Goal: Task Accomplishment & Management: Manage account settings

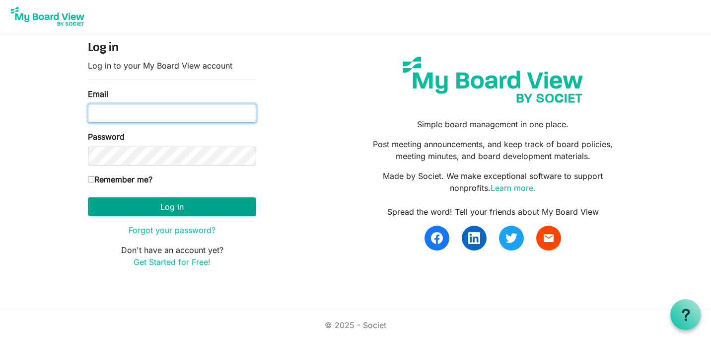
type input "karen@cercafamily.com"
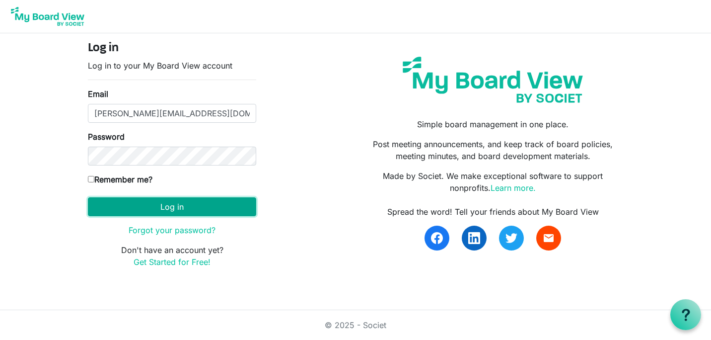
click at [192, 212] on button "Log in" at bounding box center [172, 206] width 168 height 19
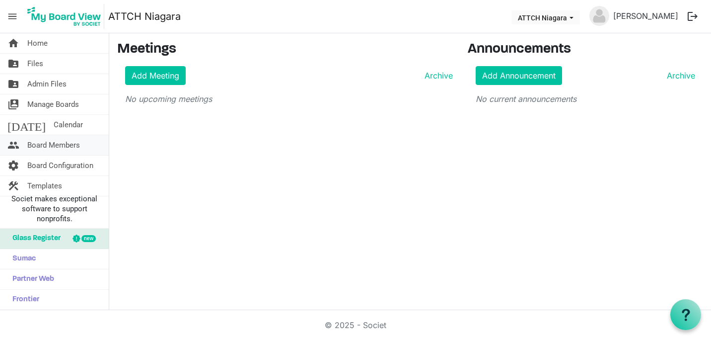
click at [43, 145] on span "Board Members" at bounding box center [53, 145] width 53 height 20
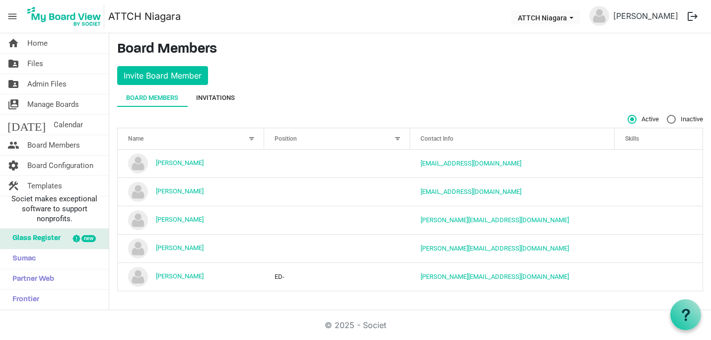
click at [228, 92] on div "Invitations" at bounding box center [215, 98] width 39 height 18
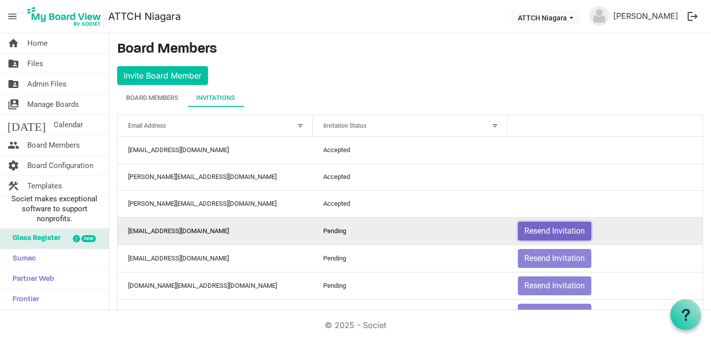
click at [564, 226] on button "Resend Invitation" at bounding box center [555, 231] width 74 height 19
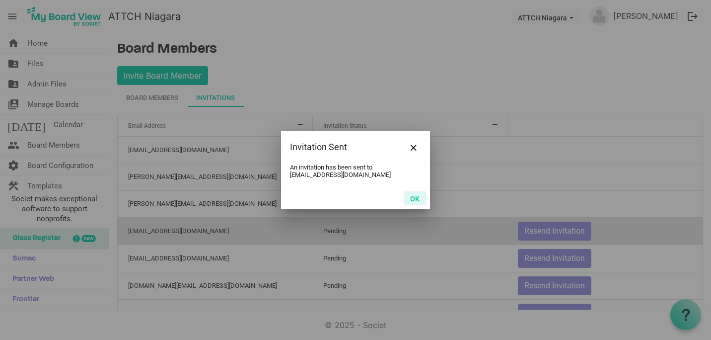
click at [411, 200] on button "OK" at bounding box center [415, 198] width 22 height 14
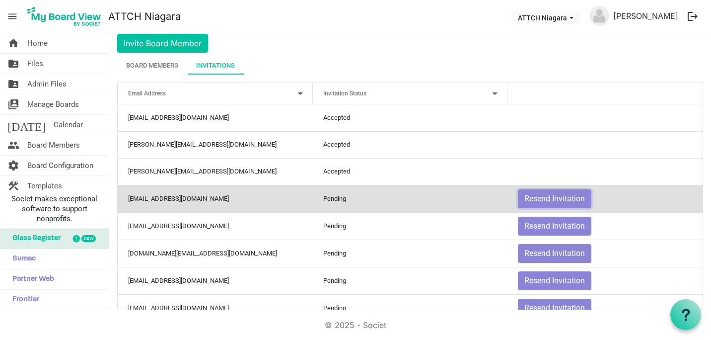
scroll to position [34, 0]
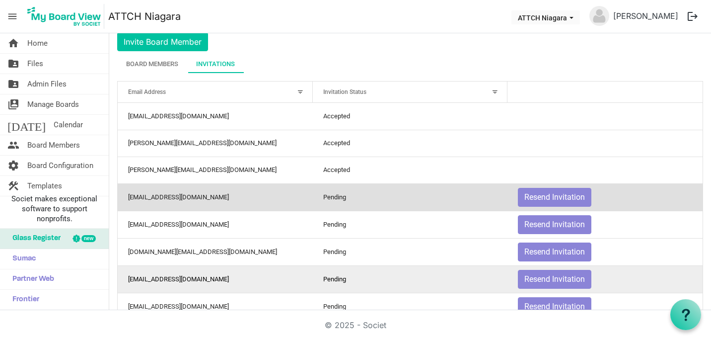
click at [234, 280] on td "ivalyntb@gmail.com" at bounding box center [215, 278] width 195 height 27
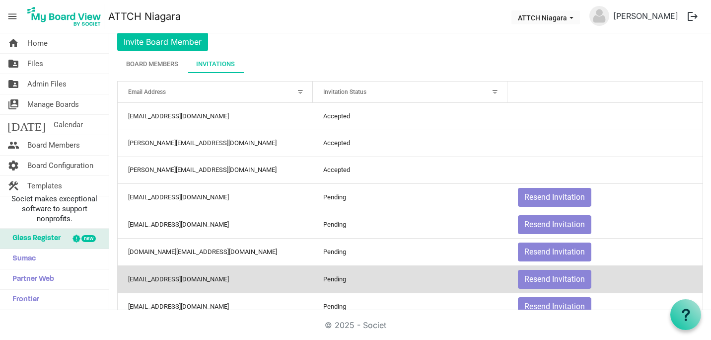
drag, startPoint x: 234, startPoint y: 280, endPoint x: 163, endPoint y: 282, distance: 71.1
click at [163, 282] on td "ivalyntb@gmail.com" at bounding box center [215, 278] width 195 height 27
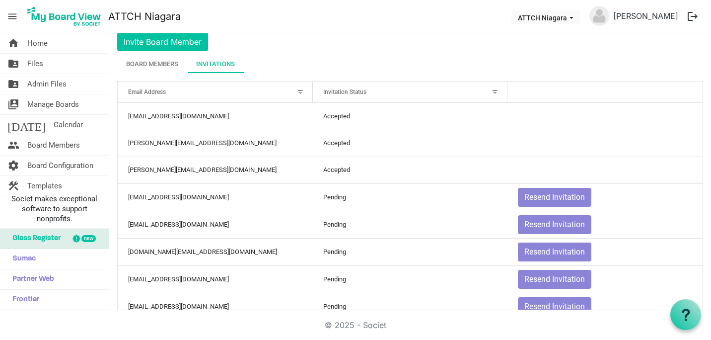
click at [299, 93] on div at bounding box center [300, 91] width 11 height 11
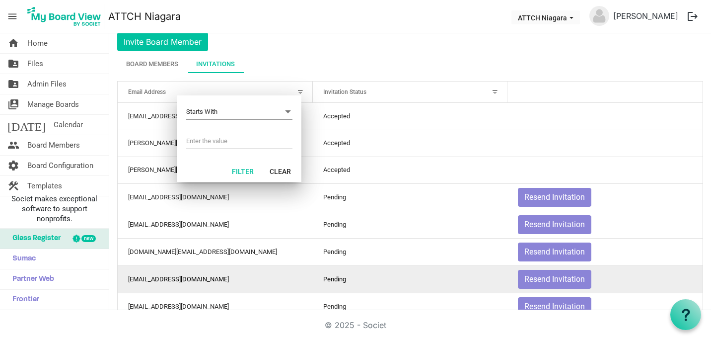
click at [289, 288] on td "ivalyntb@gmail.com" at bounding box center [215, 278] width 195 height 27
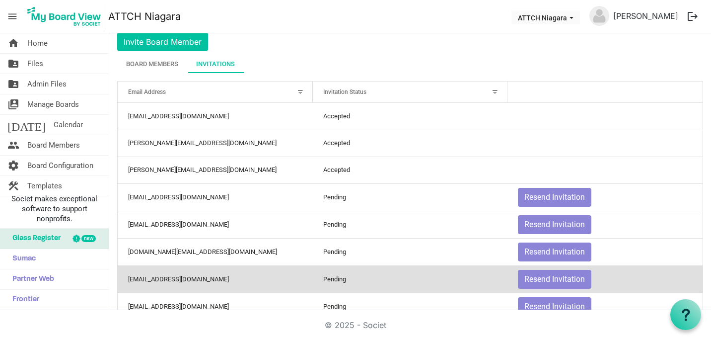
click at [14, 14] on span "menu" at bounding box center [12, 16] width 19 height 19
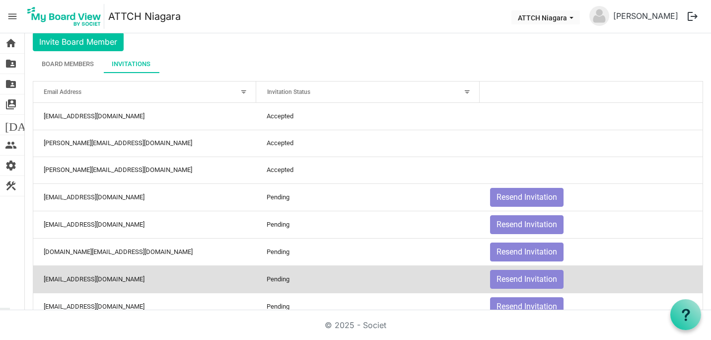
click at [14, 14] on span "menu" at bounding box center [12, 16] width 19 height 19
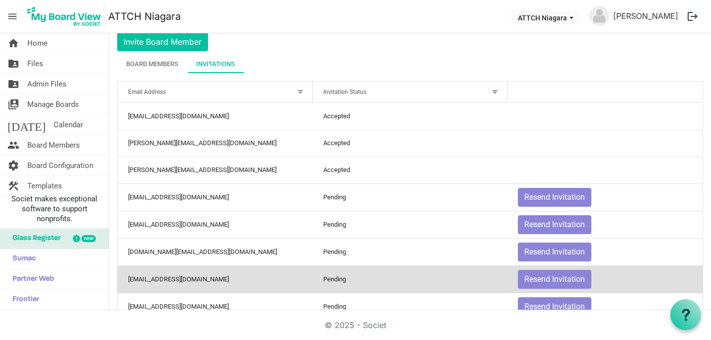
click at [14, 14] on span "menu" at bounding box center [12, 16] width 19 height 19
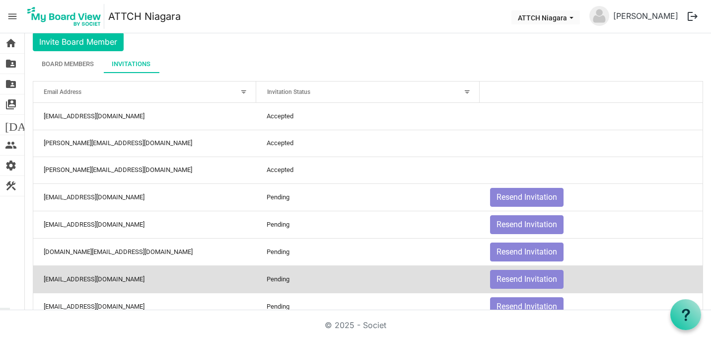
click at [14, 14] on span "menu" at bounding box center [12, 16] width 19 height 19
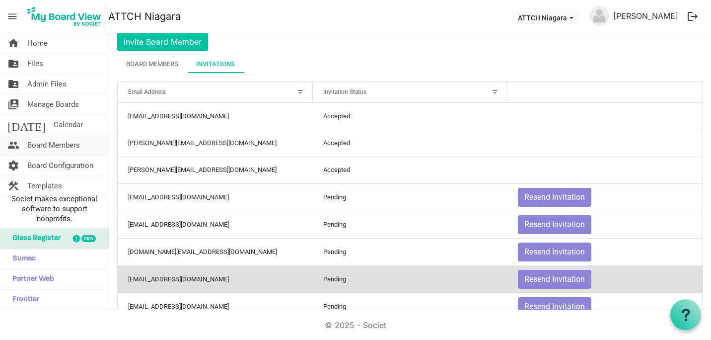
click at [60, 141] on span "Board Members" at bounding box center [53, 145] width 53 height 20
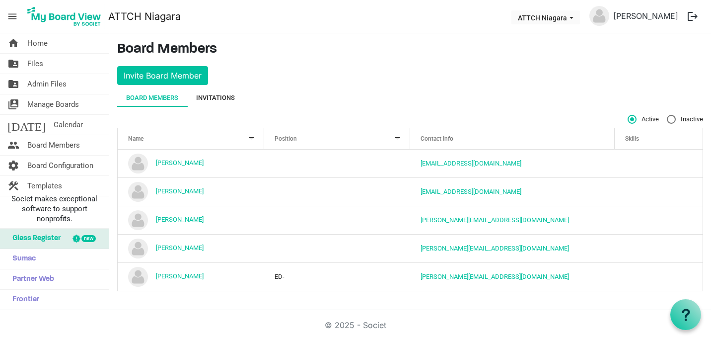
click at [221, 97] on div "Invitations" at bounding box center [215, 98] width 39 height 10
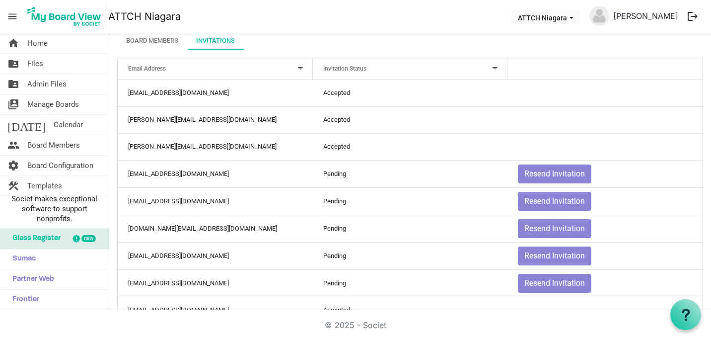
scroll to position [75, 0]
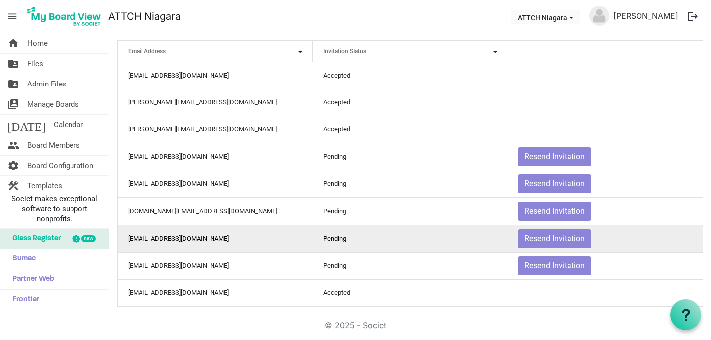
drag, startPoint x: 257, startPoint y: 248, endPoint x: 198, endPoint y: 240, distance: 59.6
click at [198, 240] on td "ivalyntb@gmail.com" at bounding box center [215, 238] width 195 height 27
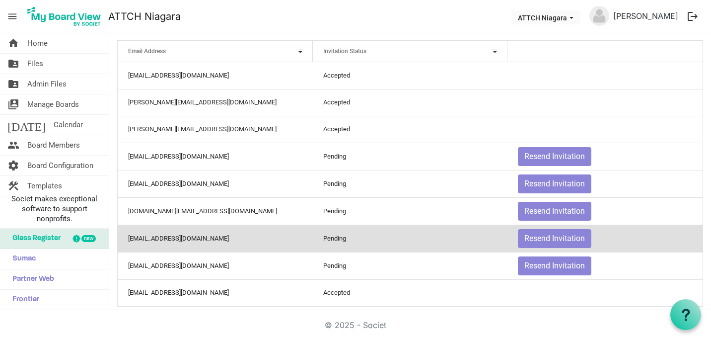
drag, startPoint x: 175, startPoint y: 239, endPoint x: 653, endPoint y: 238, distance: 477.4
click at [653, 238] on td "Resend Invitation" at bounding box center [605, 238] width 195 height 27
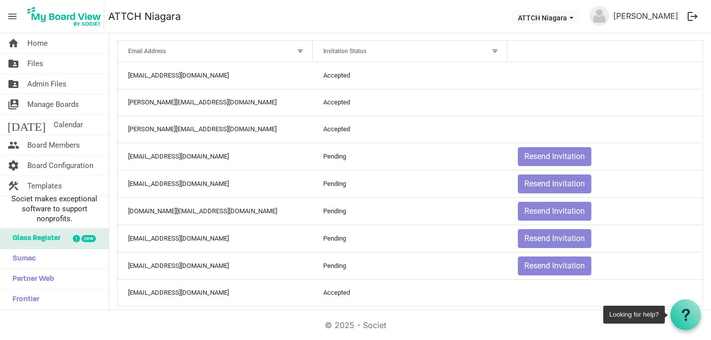
click at [687, 318] on icon at bounding box center [686, 315] width 12 height 12
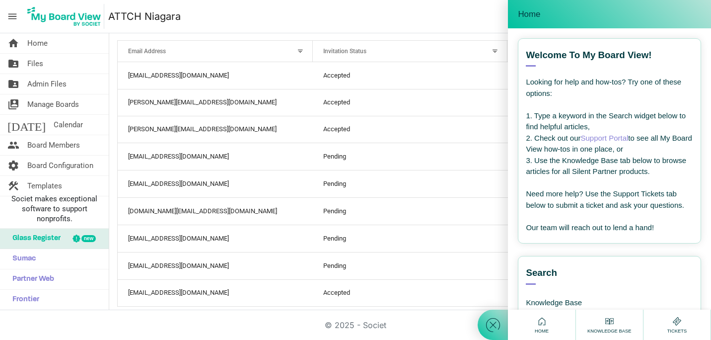
click at [615, 326] on icon at bounding box center [610, 321] width 12 height 12
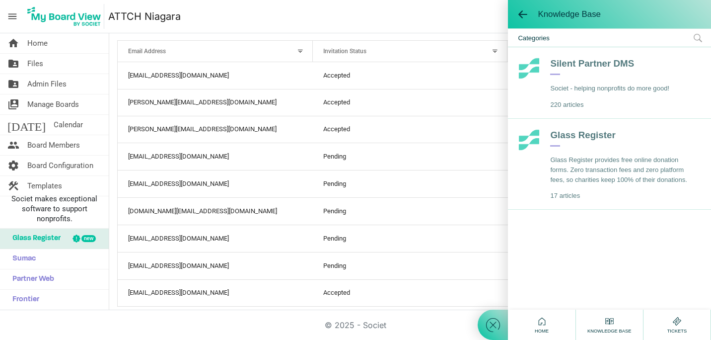
click at [699, 34] on use at bounding box center [698, 38] width 8 height 8
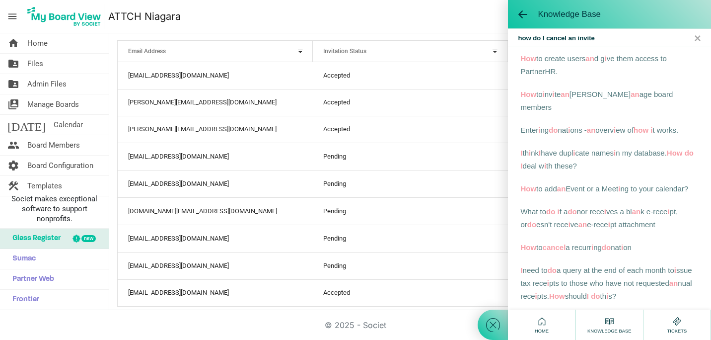
click at [607, 40] on input "how do I cancel an invite" at bounding box center [609, 38] width 203 height 18
type input "how do I cancel an invite to a board member"
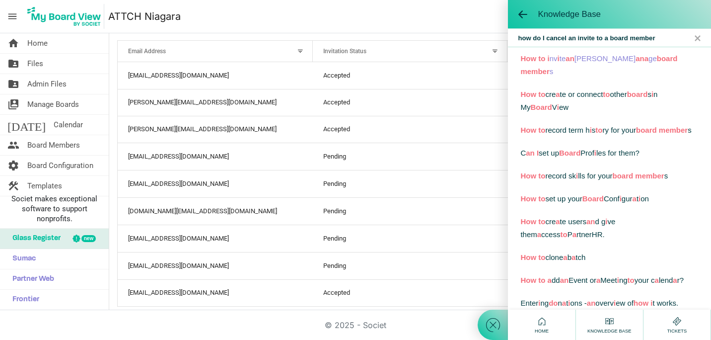
click at [605, 57] on span "How to i nv i te an d m an a ge board member s" at bounding box center [599, 64] width 157 height 21
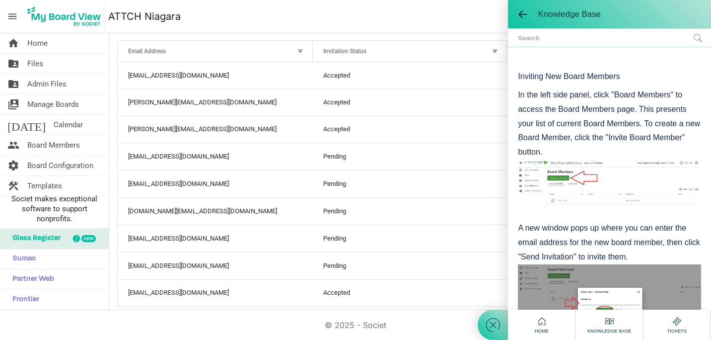
scroll to position [0, 0]
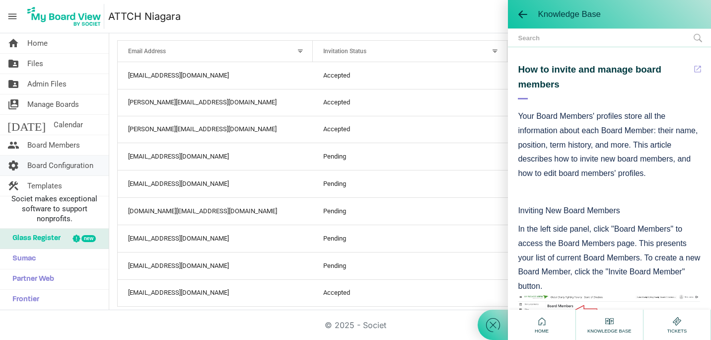
click at [44, 166] on span "Board Configuration" at bounding box center [60, 165] width 66 height 20
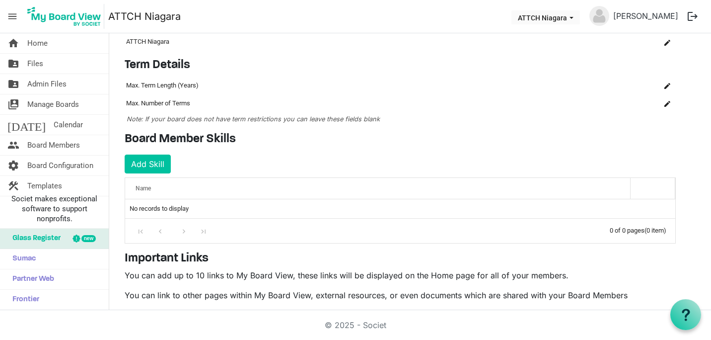
scroll to position [50, 0]
click at [48, 172] on span "Board Configuration" at bounding box center [60, 165] width 66 height 20
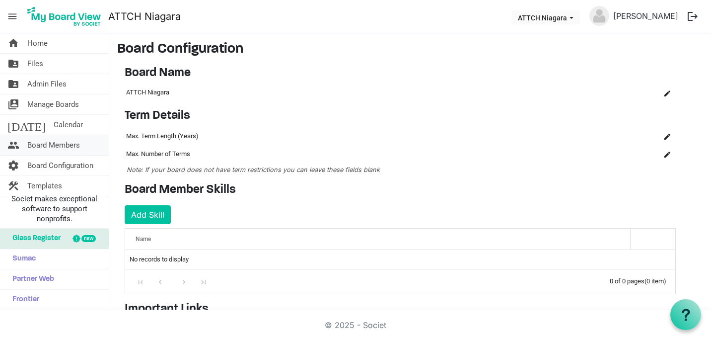
click at [56, 141] on span "Board Members" at bounding box center [53, 145] width 53 height 20
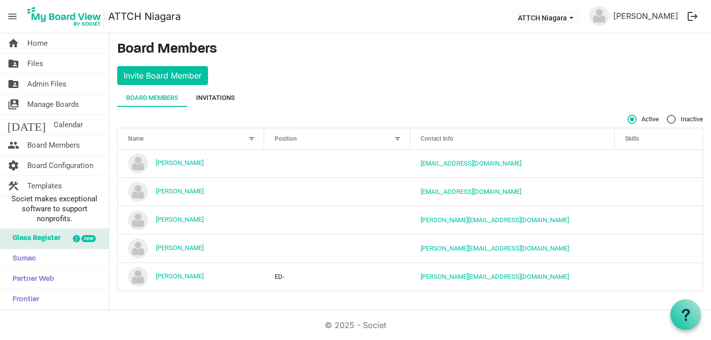
click at [207, 98] on div "Invitations" at bounding box center [215, 98] width 39 height 10
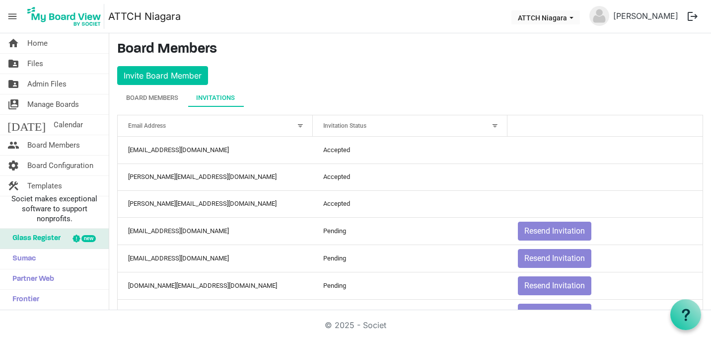
click at [15, 17] on span "menu" at bounding box center [12, 16] width 19 height 19
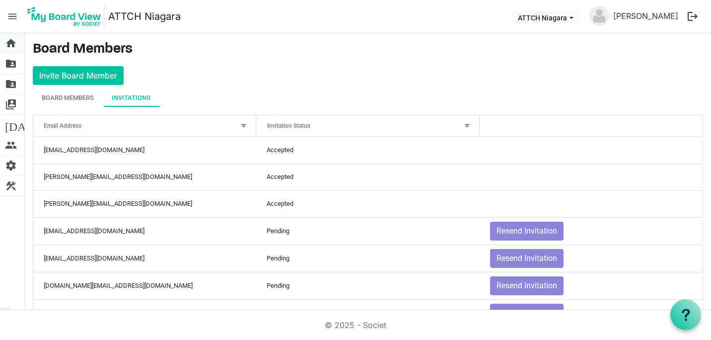
click at [8, 43] on span "home" at bounding box center [11, 43] width 12 height 20
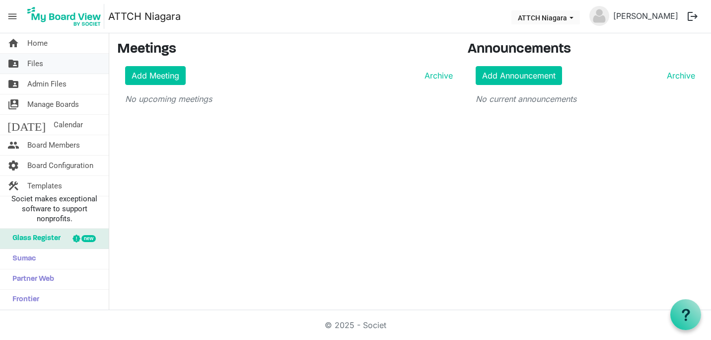
click at [14, 63] on span "folder_shared" at bounding box center [13, 64] width 12 height 20
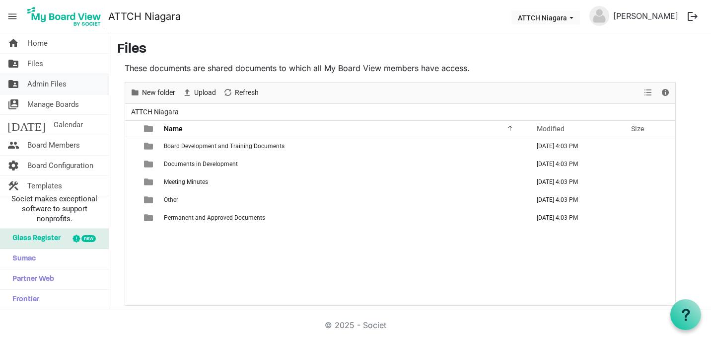
click at [73, 84] on link "folder_shared Admin Files" at bounding box center [54, 84] width 109 height 20
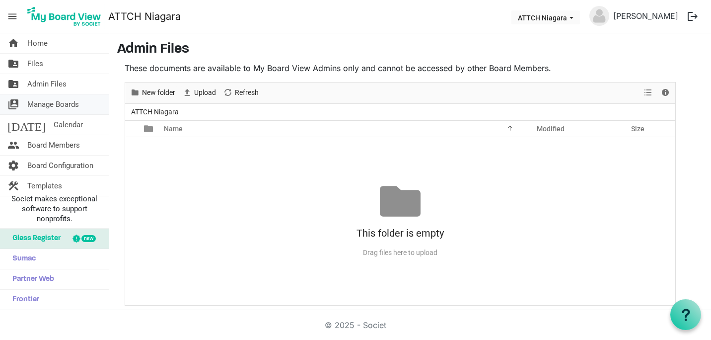
click at [59, 107] on span "Manage Boards" at bounding box center [53, 104] width 52 height 20
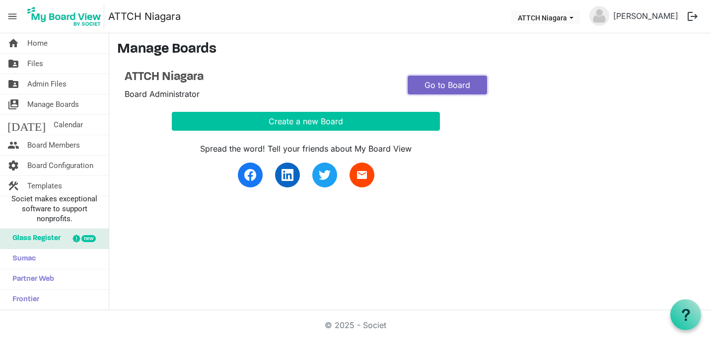
click at [459, 85] on link "Go to Board" at bounding box center [447, 85] width 79 height 19
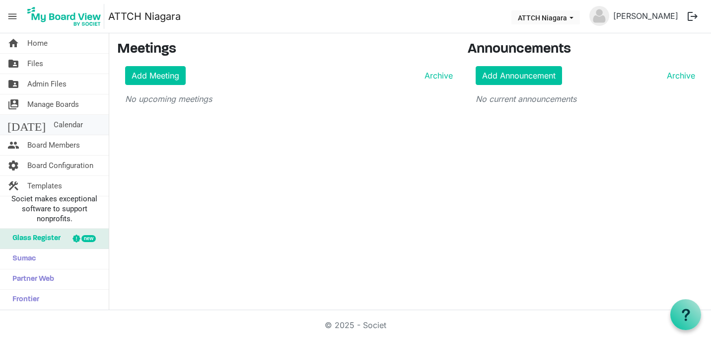
click at [54, 127] on span "Calendar" at bounding box center [68, 125] width 29 height 20
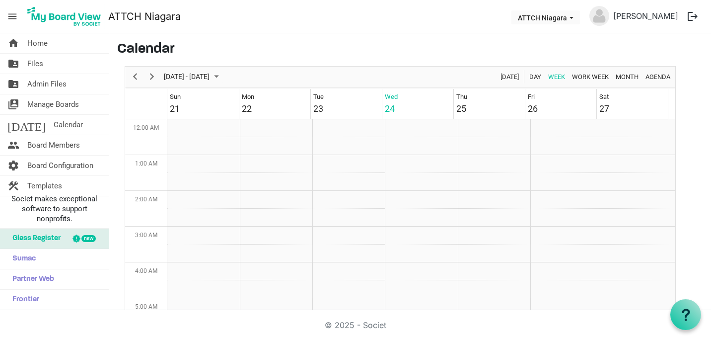
scroll to position [322, 0]
click at [55, 143] on span "Board Members" at bounding box center [53, 145] width 53 height 20
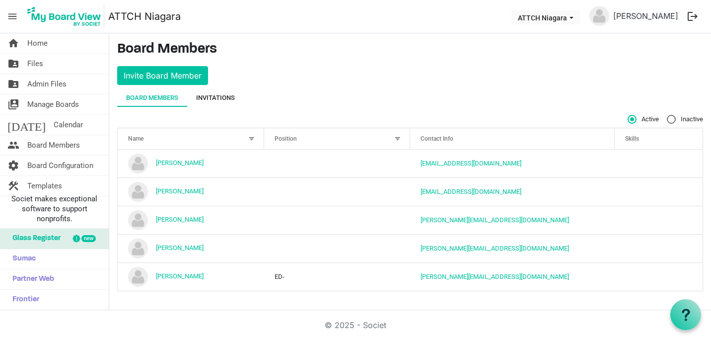
click at [217, 99] on div "Invitations" at bounding box center [215, 98] width 39 height 10
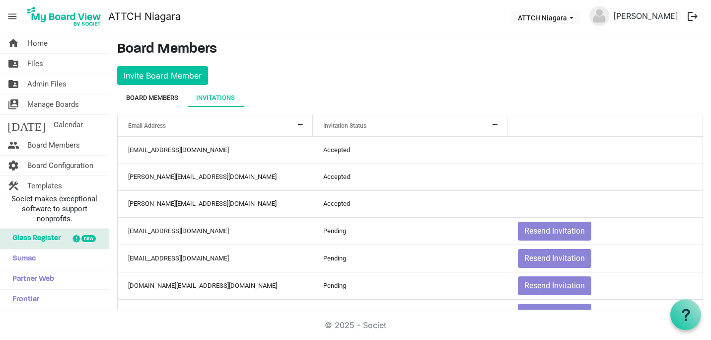
click at [157, 98] on div "Board Members" at bounding box center [152, 98] width 52 height 10
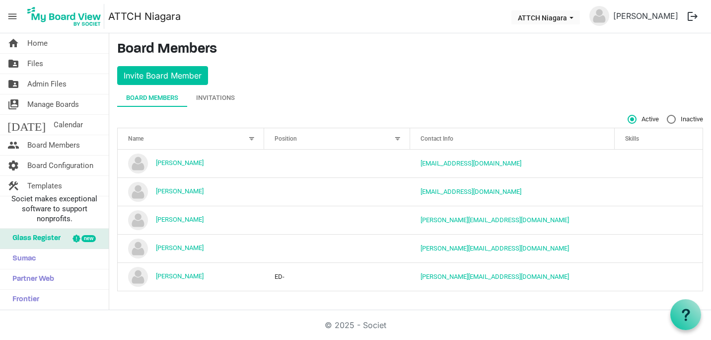
click at [672, 120] on label "Inactive" at bounding box center [685, 119] width 36 height 9
click at [668, 115] on input "Inactive" at bounding box center [667, 115] width 0 height 0
radio input "true"
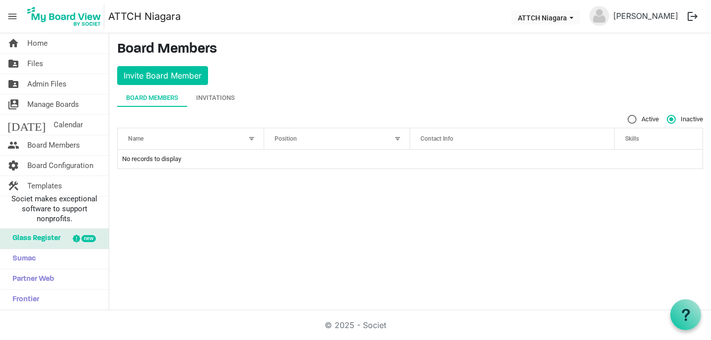
click at [631, 119] on label "Active" at bounding box center [643, 119] width 31 height 9
click at [628, 115] on input "Active" at bounding box center [628, 115] width 0 height 0
radio input "true"
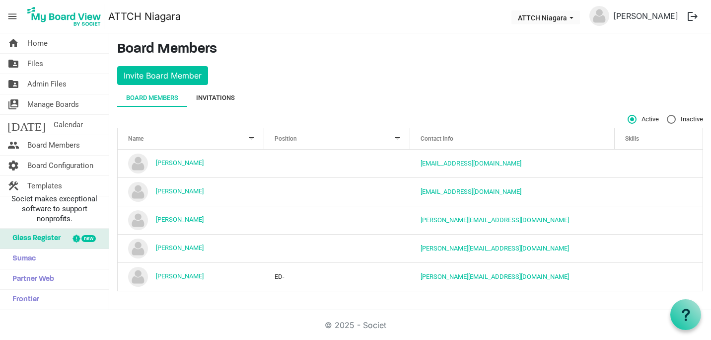
click at [218, 94] on div "Invitations" at bounding box center [215, 98] width 39 height 10
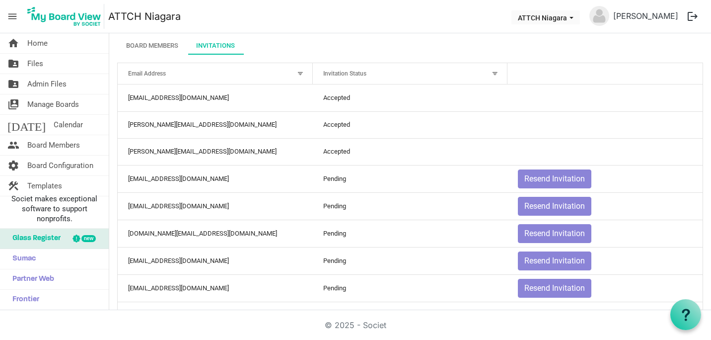
scroll to position [54, 0]
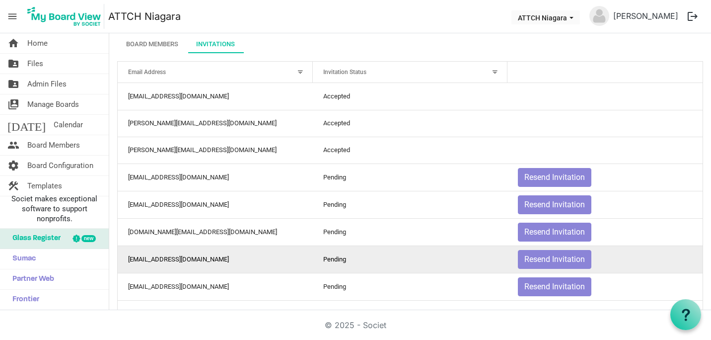
click at [174, 256] on td "ivalyntb@gmail.com" at bounding box center [215, 258] width 195 height 27
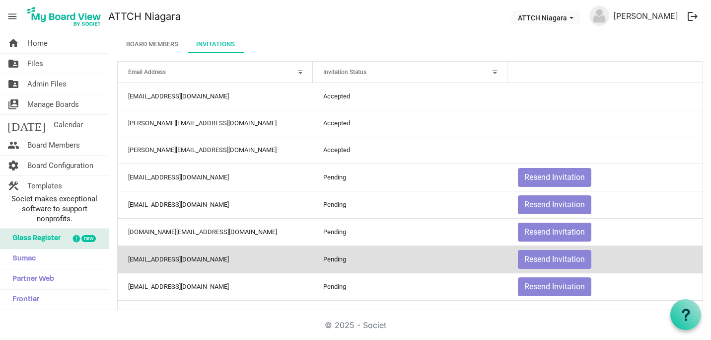
click at [218, 41] on div "Invitations" at bounding box center [215, 44] width 39 height 10
click at [217, 40] on div "Invitations" at bounding box center [215, 44] width 39 height 10
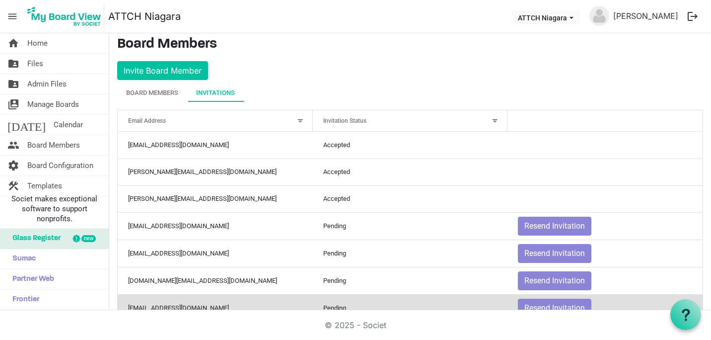
scroll to position [0, 0]
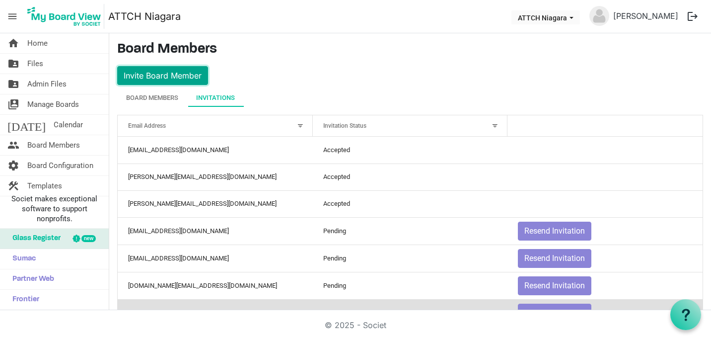
click at [155, 78] on button "Invite Board Member" at bounding box center [162, 75] width 91 height 19
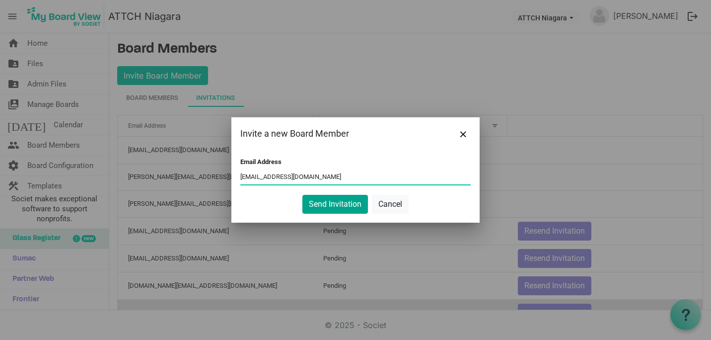
type input "sscott@bcacanada.ca"
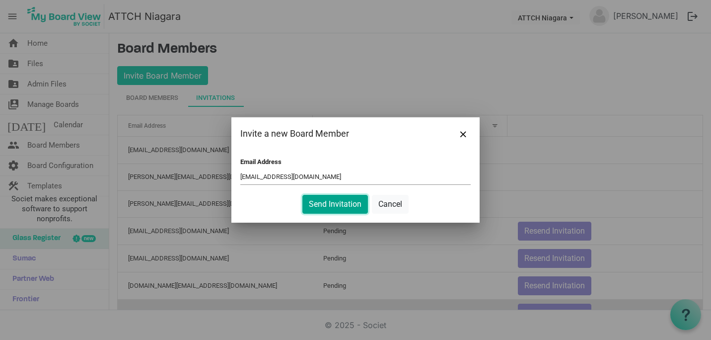
click at [334, 209] on button "Send Invitation" at bounding box center [336, 204] width 66 height 19
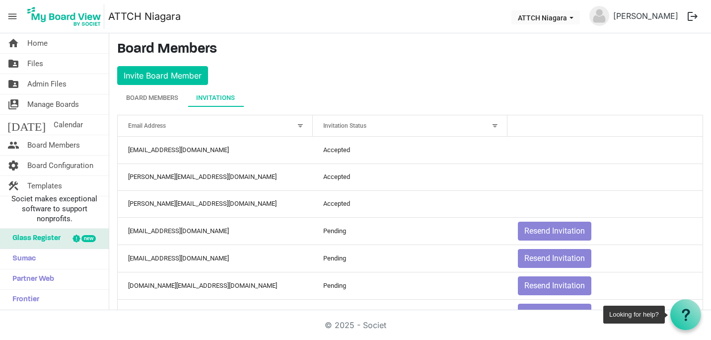
click at [689, 314] on icon at bounding box center [686, 315] width 12 height 12
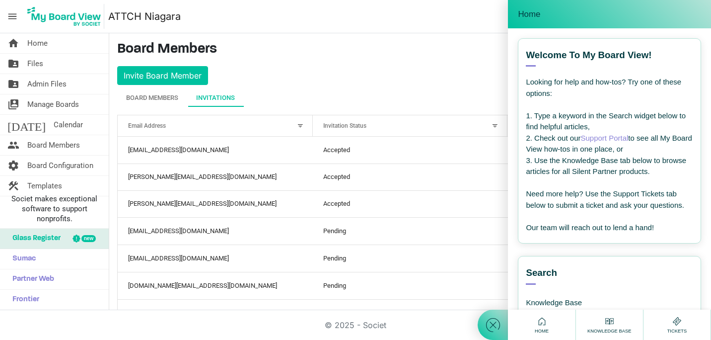
click at [615, 139] on link "Support Portal" at bounding box center [605, 138] width 48 height 8
